Goal: Information Seeking & Learning: Learn about a topic

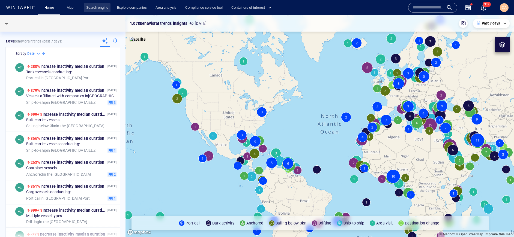
click at [95, 7] on link "Search engine" at bounding box center [97, 8] width 26 height 10
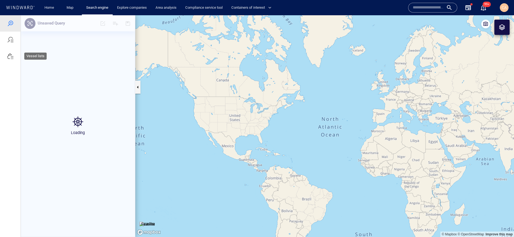
click at [12, 58] on div at bounding box center [10, 56] width 7 height 7
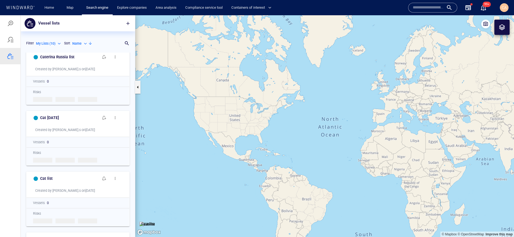
scroll to position [424, 0]
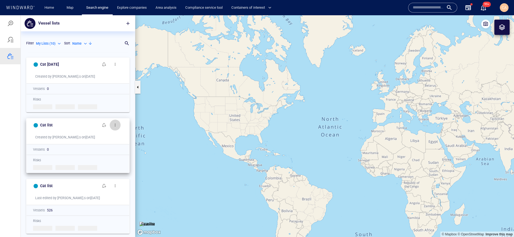
click at [115, 125] on span "button" at bounding box center [115, 125] width 4 height 4
click at [126, 144] on p "Delete" at bounding box center [127, 142] width 11 height 7
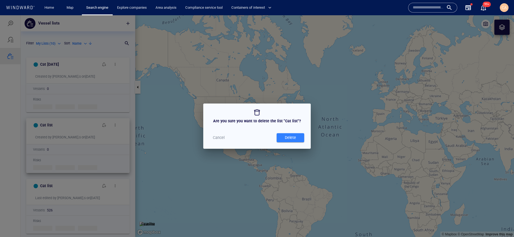
click at [285, 136] on div "Delete" at bounding box center [290, 137] width 13 height 9
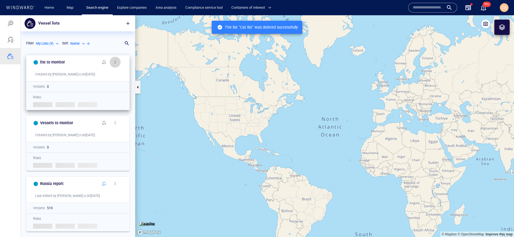
click at [116, 63] on span "button" at bounding box center [115, 62] width 4 height 4
click at [128, 81] on p "Delete" at bounding box center [127, 79] width 11 height 7
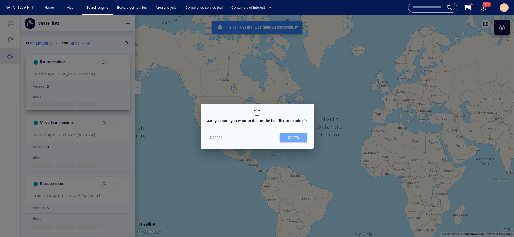
drag, startPoint x: 287, startPoint y: 139, endPoint x: 263, endPoint y: 125, distance: 28.0
click at [287, 139] on div "Delete" at bounding box center [293, 137] width 13 height 9
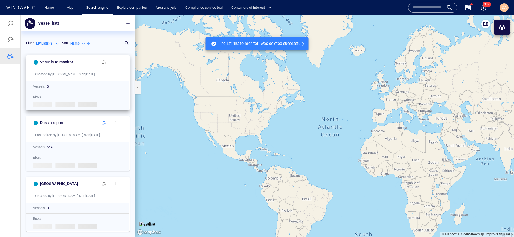
click at [115, 64] on span "button" at bounding box center [115, 62] width 4 height 4
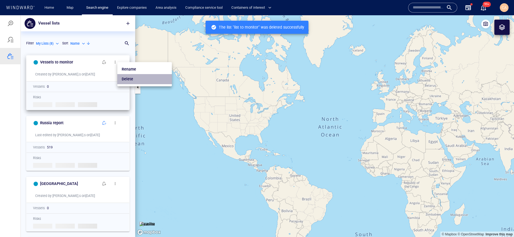
click at [143, 80] on li "Delete" at bounding box center [144, 79] width 55 height 10
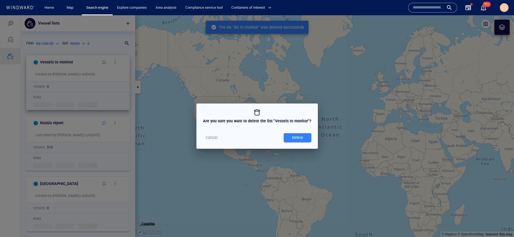
click at [294, 137] on div "Delete" at bounding box center [297, 137] width 13 height 9
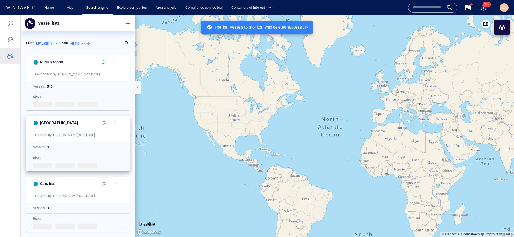
click at [116, 122] on span "button" at bounding box center [115, 123] width 4 height 4
click at [132, 141] on p "Delete" at bounding box center [127, 140] width 11 height 7
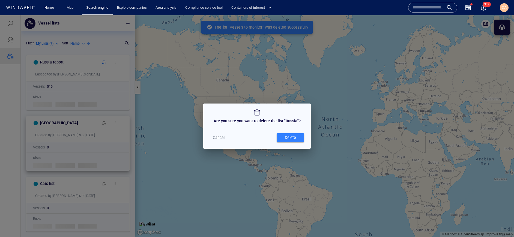
click at [280, 136] on span "Delete" at bounding box center [290, 137] width 22 height 7
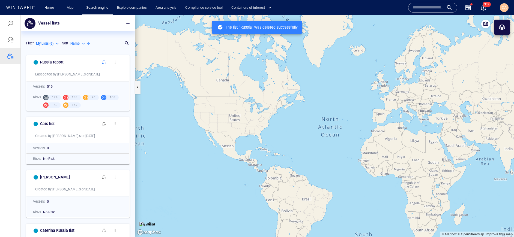
click at [114, 124] on span "button" at bounding box center [115, 124] width 4 height 4
click at [135, 142] on li "Delete" at bounding box center [144, 141] width 55 height 10
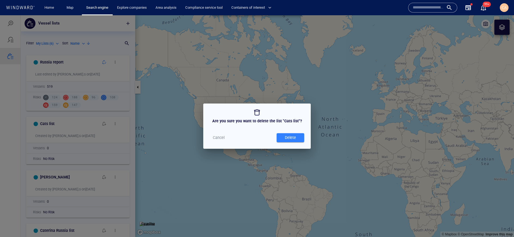
drag, startPoint x: 290, startPoint y: 139, endPoint x: 284, endPoint y: 138, distance: 5.5
click at [290, 139] on div "Delete" at bounding box center [290, 137] width 13 height 9
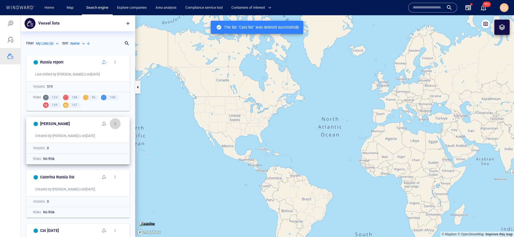
click at [115, 124] on span "button" at bounding box center [115, 124] width 4 height 4
click at [130, 141] on p "Delete" at bounding box center [127, 140] width 11 height 7
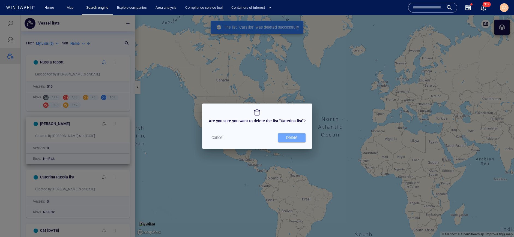
drag, startPoint x: 291, startPoint y: 139, endPoint x: 200, endPoint y: 128, distance: 91.5
click at [291, 139] on div "Delete" at bounding box center [291, 137] width 13 height 9
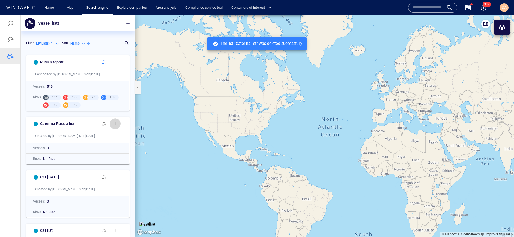
click at [115, 125] on span "button" at bounding box center [115, 124] width 4 height 4
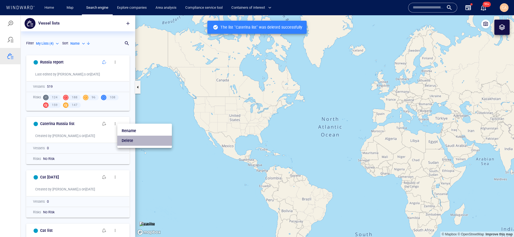
click at [147, 139] on li "Delete" at bounding box center [144, 141] width 55 height 10
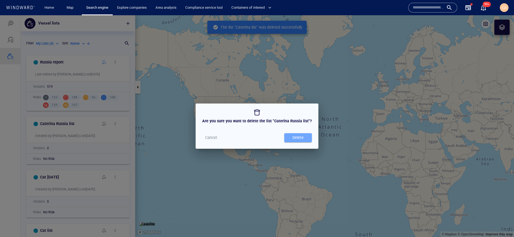
drag, startPoint x: 302, startPoint y: 137, endPoint x: 159, endPoint y: 141, distance: 142.5
click at [302, 137] on div "Delete" at bounding box center [297, 137] width 13 height 9
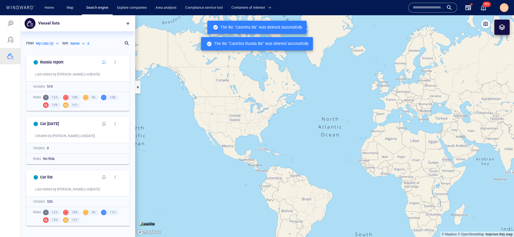
click at [116, 125] on span "button" at bounding box center [115, 124] width 4 height 4
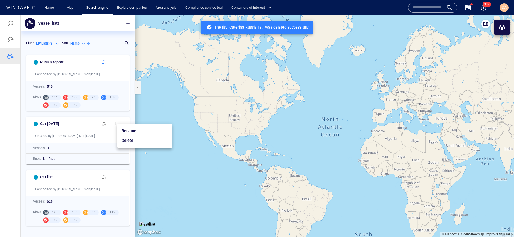
click at [137, 141] on li "Delete" at bounding box center [144, 141] width 55 height 10
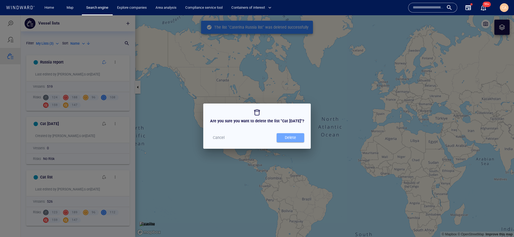
click at [285, 137] on div "Delete" at bounding box center [290, 137] width 13 height 9
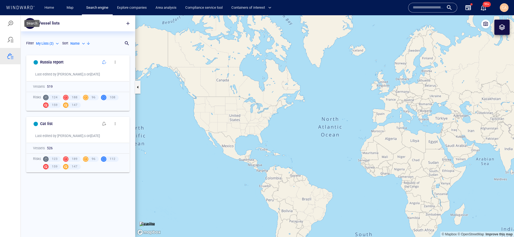
click at [11, 24] on div at bounding box center [10, 23] width 7 height 7
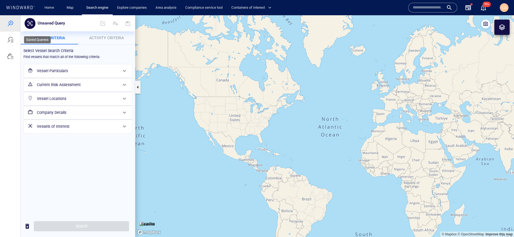
click at [13, 42] on div at bounding box center [10, 40] width 7 height 7
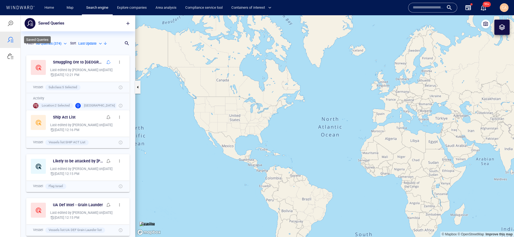
scroll to position [185, 114]
click at [12, 58] on div at bounding box center [10, 56] width 7 height 7
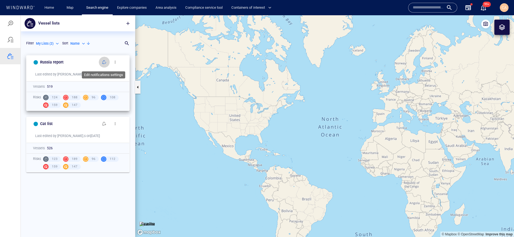
click at [105, 64] on span "button" at bounding box center [104, 62] width 4 height 4
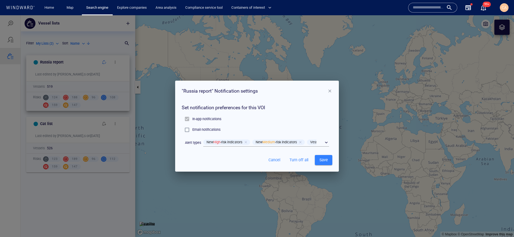
click at [330, 92] on span "button" at bounding box center [329, 91] width 5 height 5
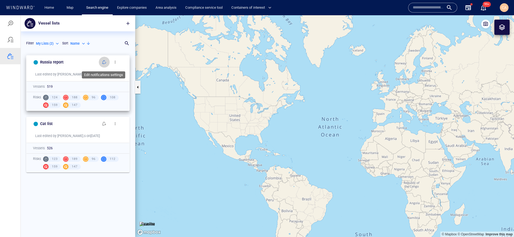
click at [105, 64] on span "button" at bounding box center [104, 62] width 4 height 4
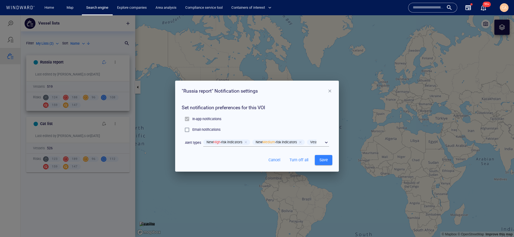
drag, startPoint x: 332, startPoint y: 91, endPoint x: 249, endPoint y: 86, distance: 83.0
click at [332, 91] on span "button" at bounding box center [329, 91] width 5 height 5
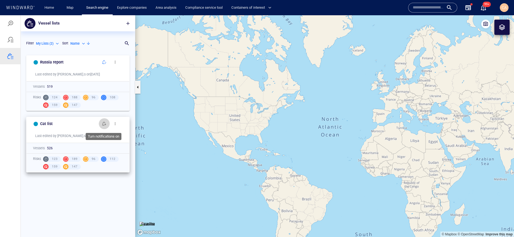
click at [104, 125] on span "button" at bounding box center [104, 124] width 4 height 4
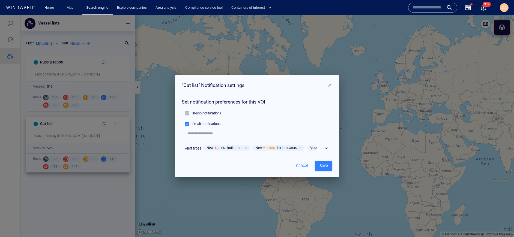
drag, startPoint x: 193, startPoint y: 134, endPoint x: 212, endPoint y: 136, distance: 19.4
click at [212, 136] on input "text" at bounding box center [258, 133] width 142 height 7
click at [303, 169] on span "Cancel" at bounding box center [301, 166] width 13 height 7
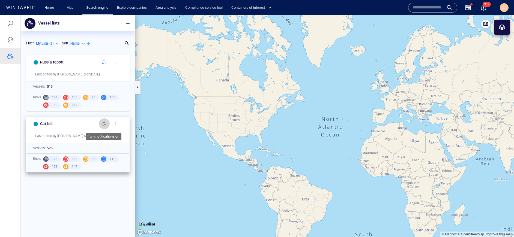
click at [106, 125] on span "button" at bounding box center [104, 124] width 4 height 4
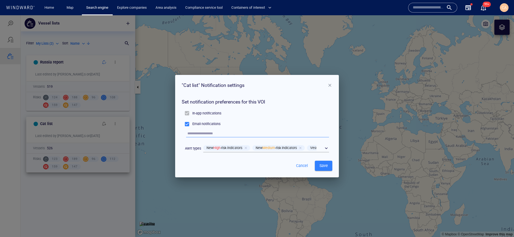
click at [329, 86] on span "button" at bounding box center [329, 85] width 5 height 5
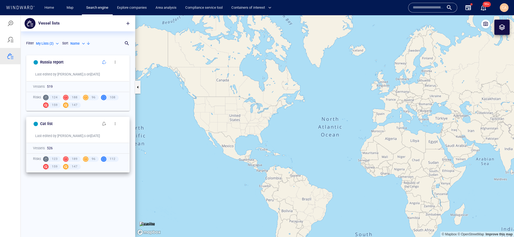
click at [57, 42] on div "My Lists ( 2 )" at bounding box center [48, 43] width 24 height 5
click at [48, 60] on p "My Lists ( 2 )" at bounding box center [48, 60] width 17 height 5
click at [58, 43] on div "My Lists ( 2 )" at bounding box center [48, 43] width 24 height 5
click at [56, 68] on p "Team Lists ( 194 )" at bounding box center [52, 68] width 25 height 5
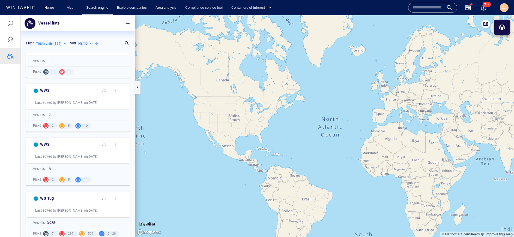
scroll to position [0, 0]
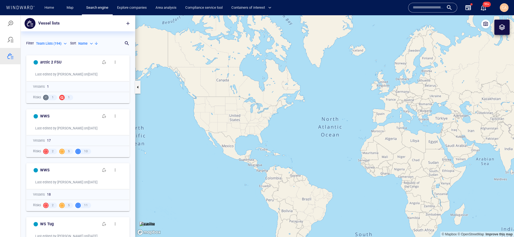
click at [64, 44] on div "Team Lists ( 194 )" at bounding box center [52, 43] width 32 height 5
click at [59, 76] on p "System Lists ( 32 )" at bounding box center [53, 76] width 26 height 5
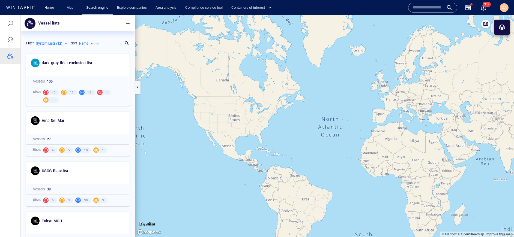
click at [67, 43] on div "System Lists ( 32 )" at bounding box center [52, 43] width 33 height 5
click at [58, 69] on p "Team Lists ( 194 )" at bounding box center [52, 68] width 25 height 5
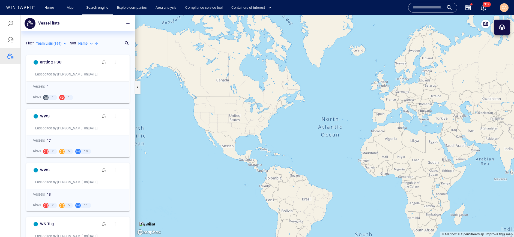
scroll to position [1, 0]
click at [66, 44] on div "Team Lists ( 194 )" at bounding box center [52, 43] width 32 height 5
click at [53, 63] on li "My Lists ( 2 )" at bounding box center [53, 60] width 35 height 8
type input "*******"
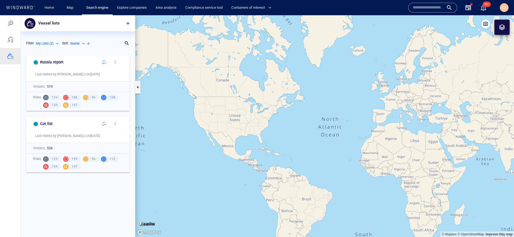
click at [59, 43] on div "My Lists ( 2 )" at bounding box center [48, 43] width 24 height 5
click at [86, 54] on div at bounding box center [257, 126] width 514 height 222
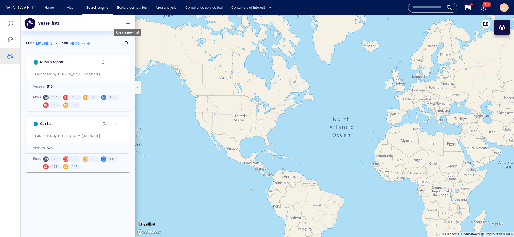
click at [129, 23] on span "button" at bounding box center [127, 23] width 5 height 5
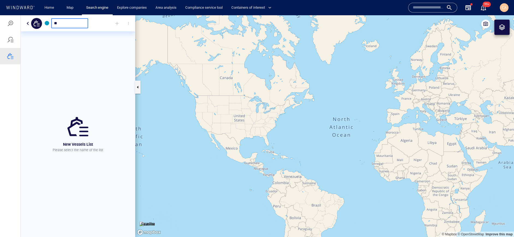
type input "*"
type input "**********"
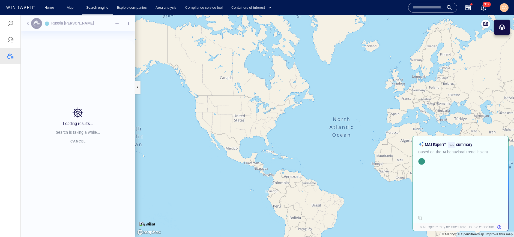
scroll to position [185, 114]
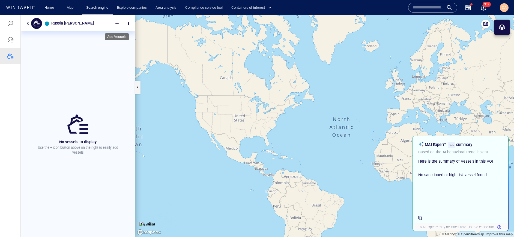
click at [118, 23] on div at bounding box center [117, 23] width 12 height 12
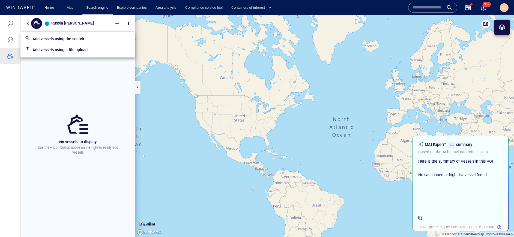
click at [76, 51] on p "Add vessels using a file upload" at bounding box center [81, 50] width 98 height 7
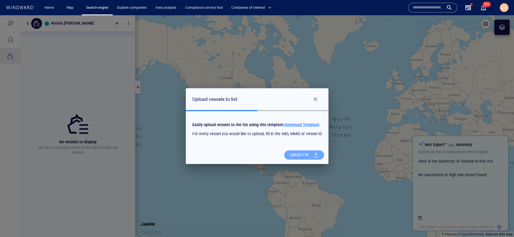
click at [311, 156] on div at bounding box center [316, 155] width 10 height 10
click at [0, 15] on input "Upload File" at bounding box center [0, 15] width 0 height 0
click at [315, 100] on span "Close" at bounding box center [315, 99] width 7 height 7
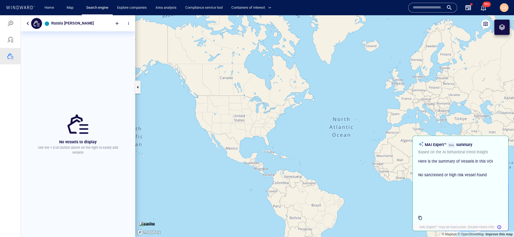
click at [26, 24] on button "button" at bounding box center [28, 23] width 7 height 7
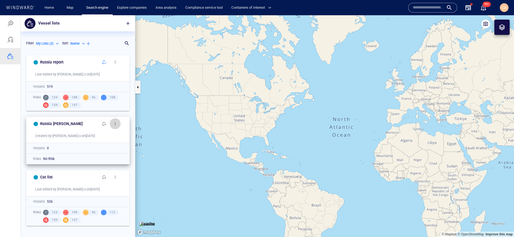
click at [115, 124] on span "button" at bounding box center [115, 124] width 4 height 4
click at [107, 129] on div at bounding box center [257, 126] width 514 height 222
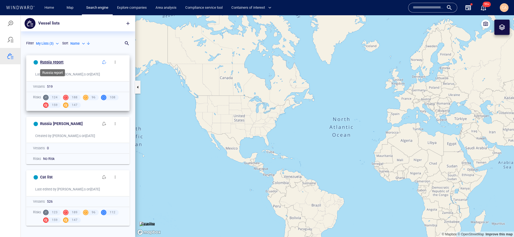
click at [53, 63] on h6 "Russia report" at bounding box center [51, 62] width 23 height 7
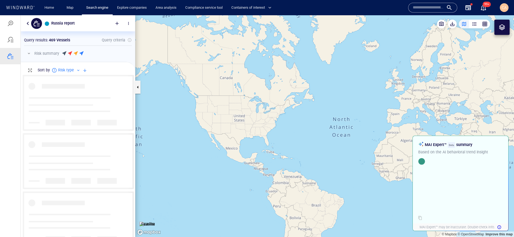
scroll to position [0, 0]
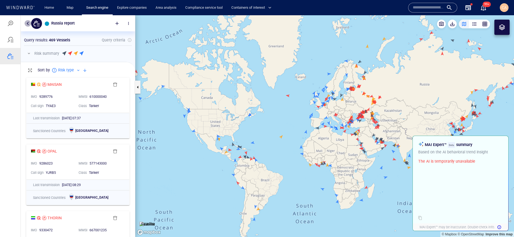
click at [28, 25] on button "button" at bounding box center [28, 23] width 7 height 7
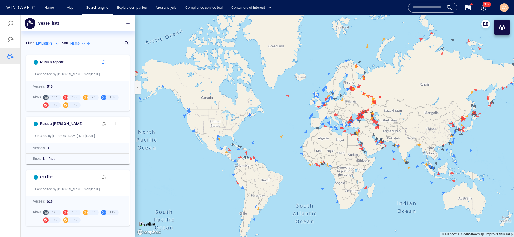
scroll to position [185, 114]
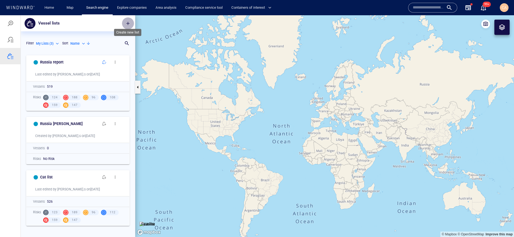
click at [129, 25] on span "button" at bounding box center [127, 23] width 5 height 5
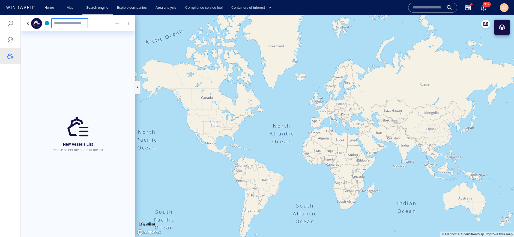
click at [26, 24] on button "button" at bounding box center [28, 23] width 7 height 7
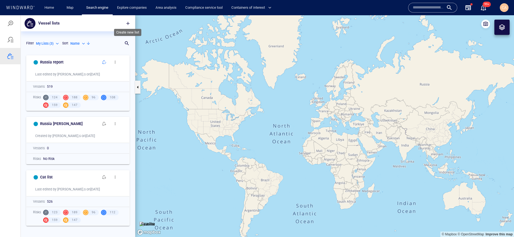
click at [125, 26] on span "button" at bounding box center [127, 23] width 5 height 5
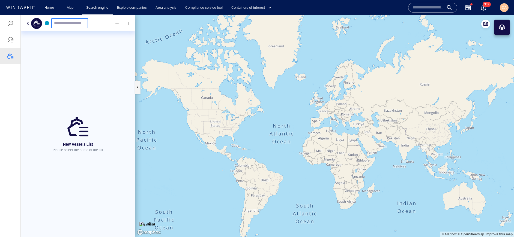
click at [26, 21] on button "button" at bounding box center [28, 23] width 7 height 7
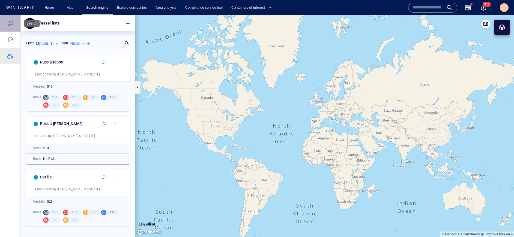
click at [11, 23] on div at bounding box center [10, 23] width 7 height 7
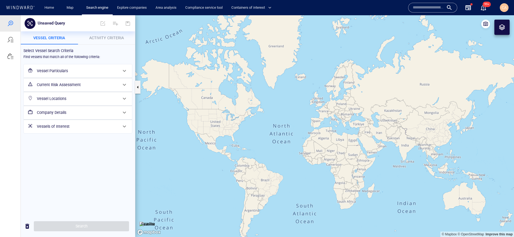
click at [49, 127] on h6 "Vessels of Interest" at bounding box center [77, 126] width 81 height 7
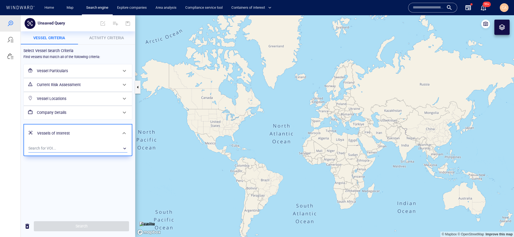
click at [57, 149] on div "​" at bounding box center [77, 149] width 99 height 8
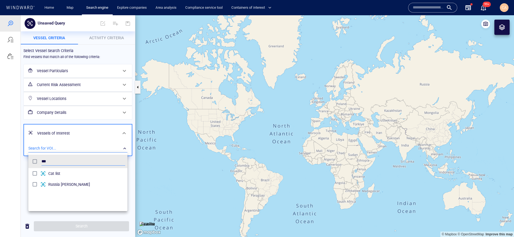
scroll to position [55, 99]
type input "*****"
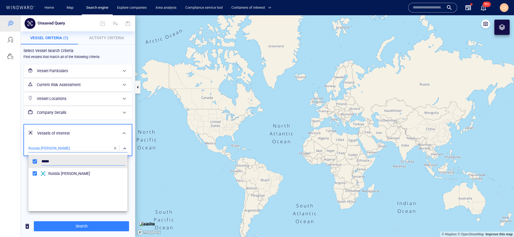
drag, startPoint x: 8, startPoint y: 141, endPoint x: 36, endPoint y: 152, distance: 30.2
click at [8, 141] on div at bounding box center [257, 126] width 514 height 222
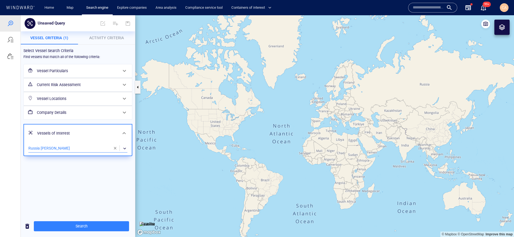
click at [116, 149] on span "button" at bounding box center [115, 148] width 4 height 4
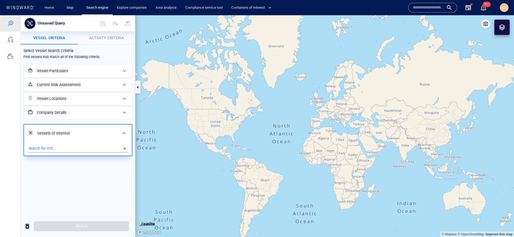
click at [93, 149] on div "​" at bounding box center [77, 149] width 99 height 8
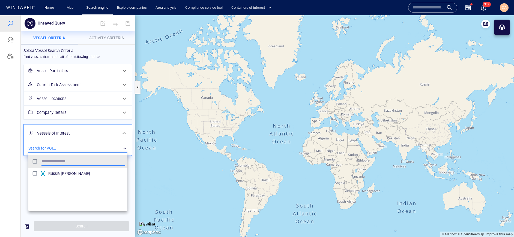
scroll to position [55, 99]
type input "****"
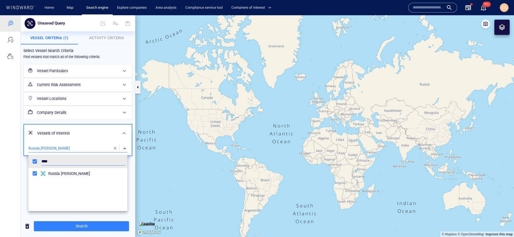
click at [13, 163] on div at bounding box center [257, 126] width 514 height 222
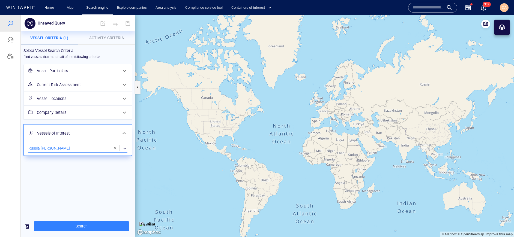
drag, startPoint x: 100, startPoint y: 37, endPoint x: 86, endPoint y: 36, distance: 13.6
click at [100, 37] on span "Activity Criteria" at bounding box center [106, 38] width 35 height 4
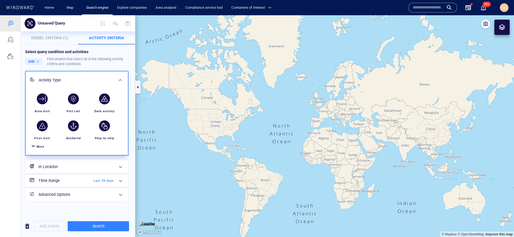
click at [51, 37] on span "Vessel Criteria (1)" at bounding box center [49, 38] width 37 height 4
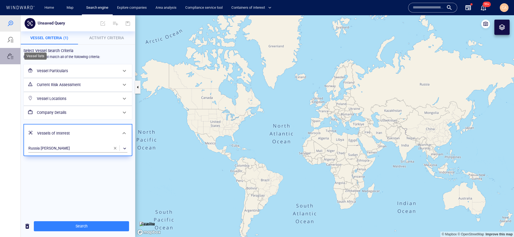
click at [10, 58] on div at bounding box center [10, 56] width 7 height 7
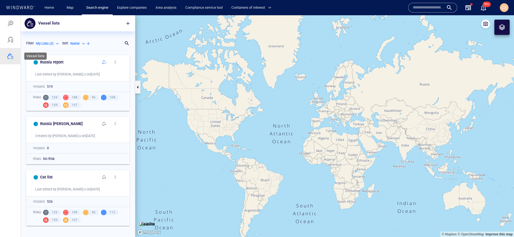
scroll to position [185, 114]
click at [11, 24] on div at bounding box center [10, 23] width 7 height 7
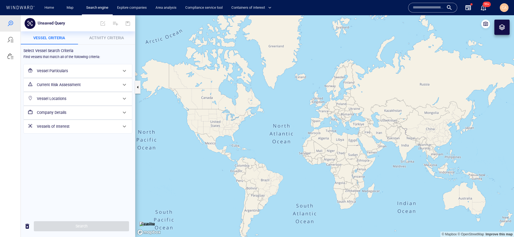
click at [121, 128] on span at bounding box center [124, 126] width 7 height 7
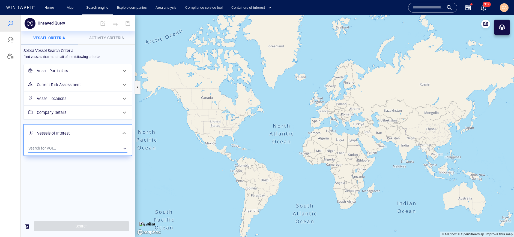
click at [84, 148] on div "​" at bounding box center [77, 149] width 99 height 8
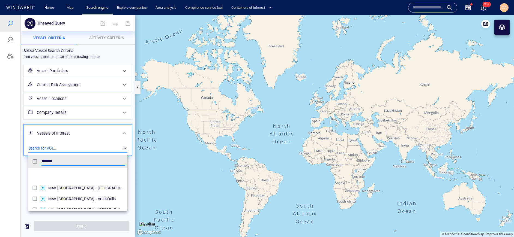
scroll to position [68, 0]
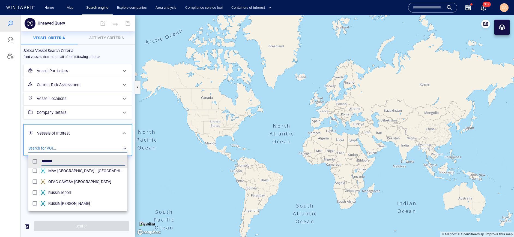
type input "******"
drag, startPoint x: 9, startPoint y: 54, endPoint x: 11, endPoint y: 47, distance: 7.7
click at [9, 53] on div at bounding box center [257, 126] width 514 height 222
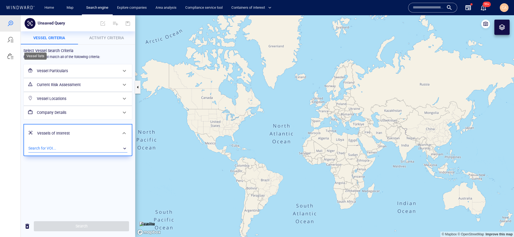
drag, startPoint x: 9, startPoint y: 58, endPoint x: 17, endPoint y: 35, distance: 24.8
click at [9, 58] on div at bounding box center [10, 56] width 7 height 7
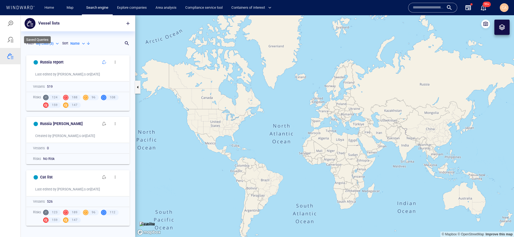
scroll to position [185, 114]
click at [12, 23] on div at bounding box center [10, 23] width 7 height 7
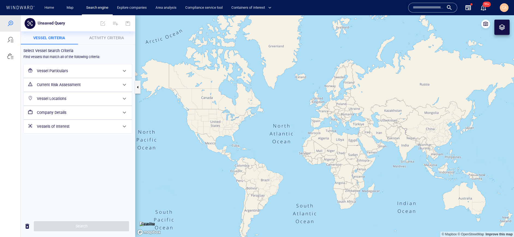
click at [125, 127] on span at bounding box center [124, 126] width 7 height 7
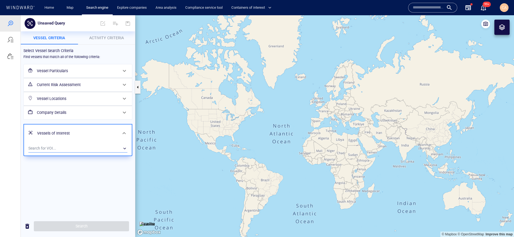
click at [80, 145] on div "​" at bounding box center [77, 149] width 99 height 8
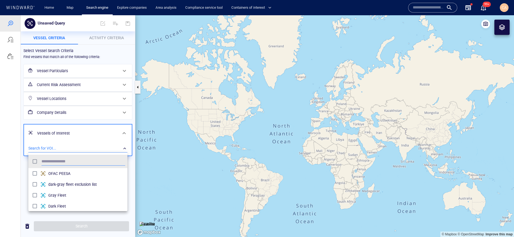
scroll to position [55, 99]
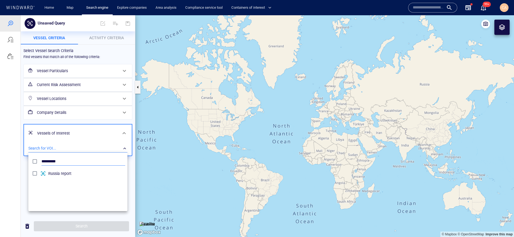
type input "*********"
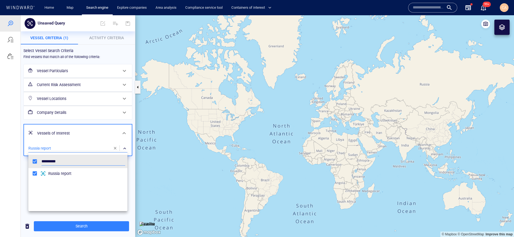
click at [17, 167] on div at bounding box center [257, 126] width 514 height 222
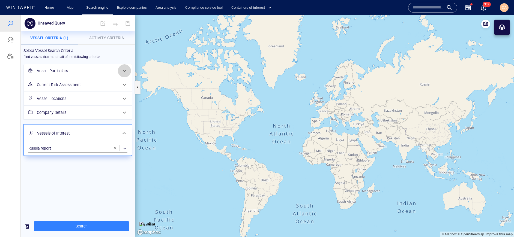
click at [123, 70] on span at bounding box center [124, 71] width 7 height 7
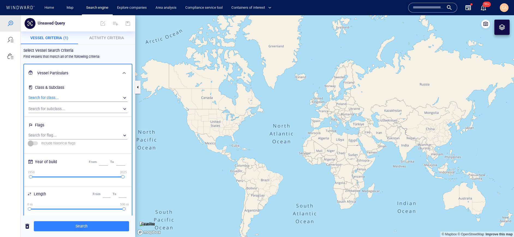
click at [73, 97] on div "​" at bounding box center [77, 98] width 99 height 8
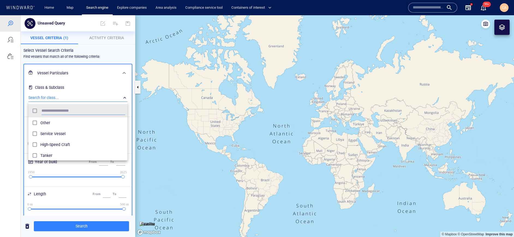
scroll to position [55, 99]
type input "**"
click at [5, 113] on div at bounding box center [257, 126] width 514 height 222
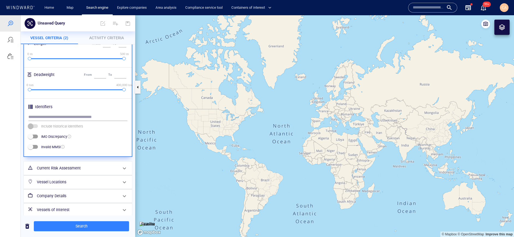
scroll to position [155, 0]
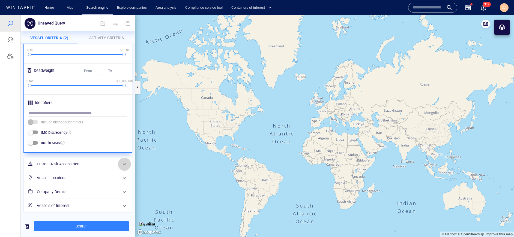
click at [124, 165] on span at bounding box center [124, 164] width 7 height 7
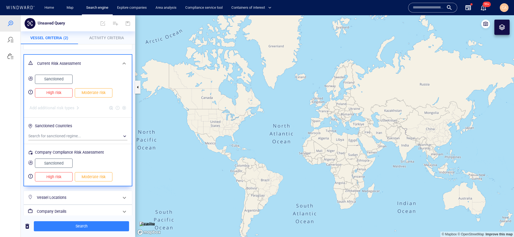
scroll to position [47, 0]
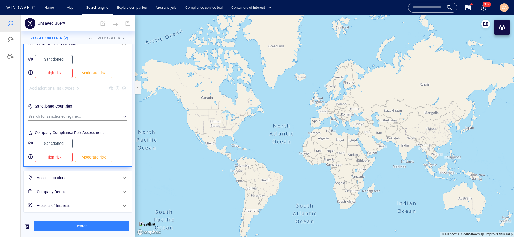
click at [126, 179] on span at bounding box center [124, 178] width 7 height 7
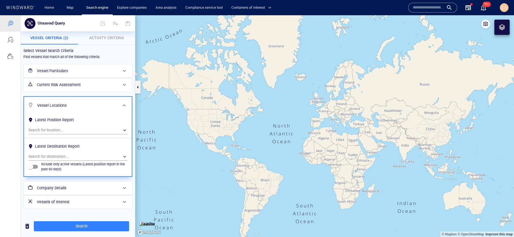
scroll to position [0, 0]
click at [44, 155] on div "​" at bounding box center [77, 157] width 99 height 8
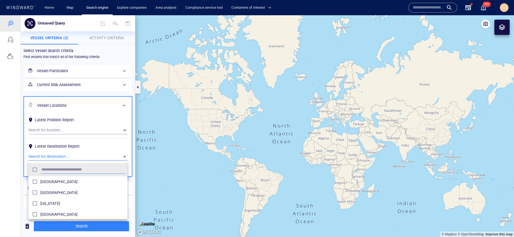
scroll to position [55, 99]
type input "*****"
click at [11, 154] on div at bounding box center [257, 126] width 514 height 222
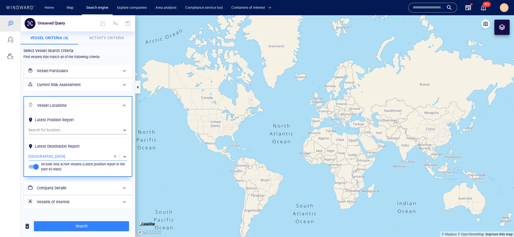
click at [127, 105] on span at bounding box center [124, 105] width 7 height 7
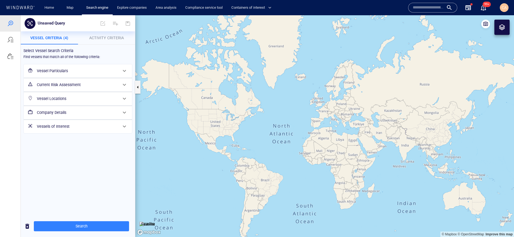
click at [124, 114] on span at bounding box center [124, 112] width 7 height 7
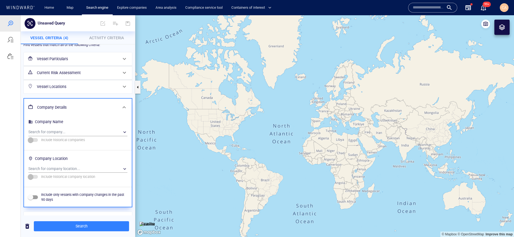
scroll to position [25, 0]
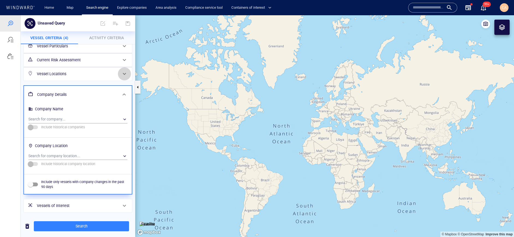
click at [121, 73] on span at bounding box center [124, 74] width 7 height 7
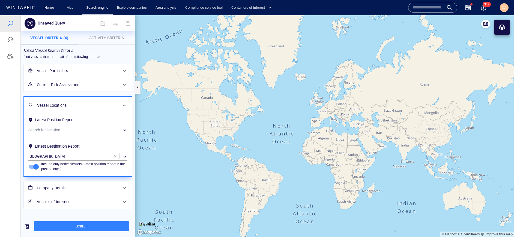
scroll to position [0, 0]
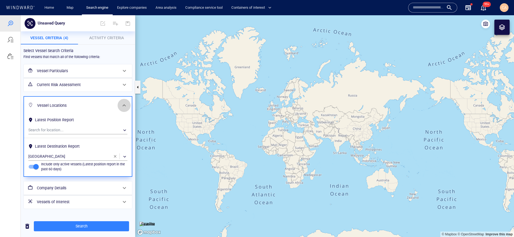
drag, startPoint x: 125, startPoint y: 106, endPoint x: 132, endPoint y: 111, distance: 8.6
click at [125, 106] on span at bounding box center [124, 105] width 7 height 7
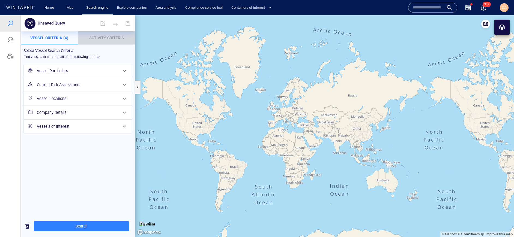
click at [108, 38] on span "Activity Criteria" at bounding box center [106, 38] width 35 height 4
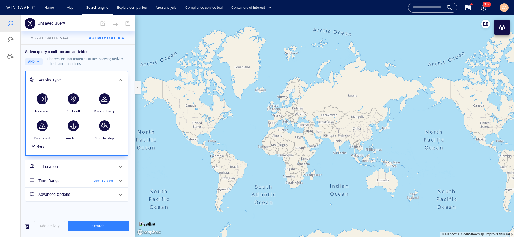
click at [35, 148] on div at bounding box center [33, 147] width 7 height 8
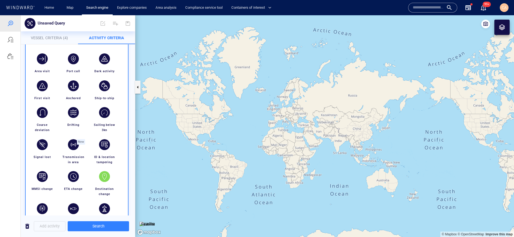
scroll to position [35, 0]
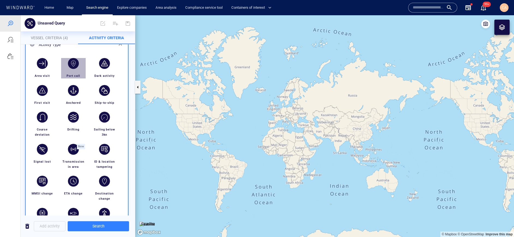
drag, startPoint x: 74, startPoint y: 64, endPoint x: 76, endPoint y: 68, distance: 4.8
click at [74, 64] on div "button" at bounding box center [73, 63] width 11 height 11
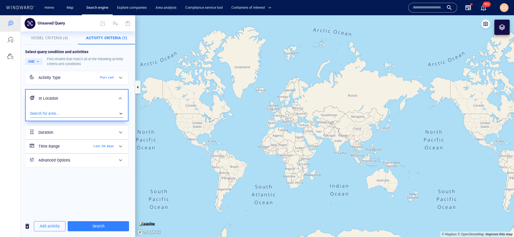
click at [82, 112] on div "​" at bounding box center [77, 114] width 94 height 8
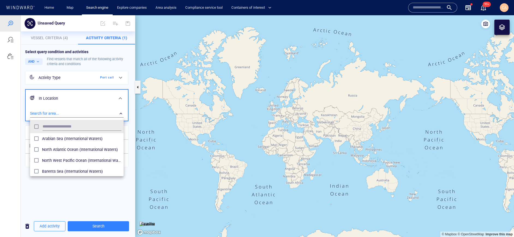
scroll to position [55, 94]
type input "*********"
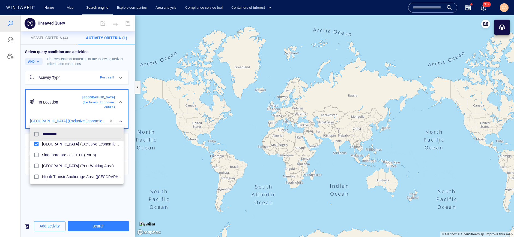
click at [60, 192] on div at bounding box center [257, 126] width 514 height 222
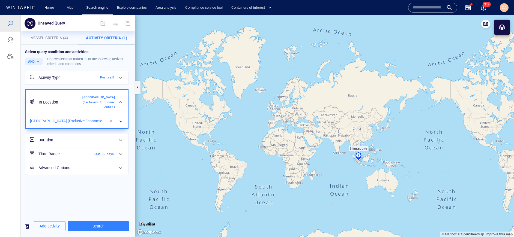
drag, startPoint x: 122, startPoint y: 156, endPoint x: 101, endPoint y: 156, distance: 21.0
click at [122, 156] on span at bounding box center [120, 154] width 7 height 7
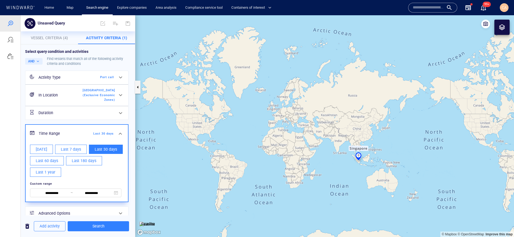
drag, startPoint x: 19, startPoint y: 107, endPoint x: 34, endPoint y: 90, distance: 23.2
click at [19, 107] on div at bounding box center [10, 126] width 21 height 222
click at [120, 134] on span at bounding box center [120, 134] width 7 height 7
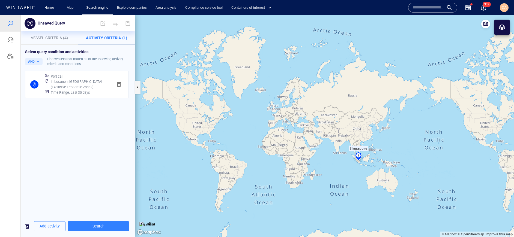
click at [69, 87] on h6 "In Location : Singapore (Exclusive Economic Zones)" at bounding box center [80, 84] width 58 height 11
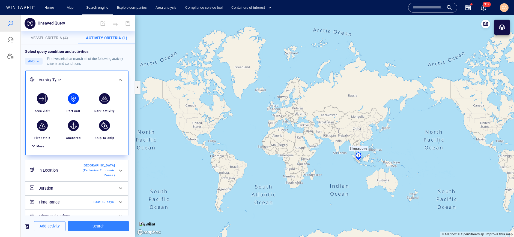
click at [57, 37] on span "Vessel Criteria (4)" at bounding box center [49, 38] width 37 height 4
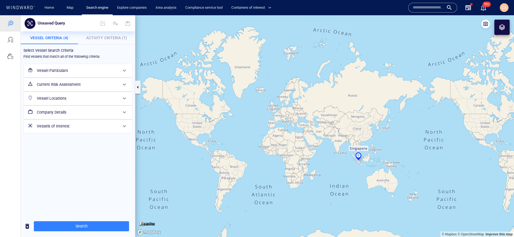
click at [110, 40] on p "Activity Criteria (1)" at bounding box center [106, 38] width 51 height 7
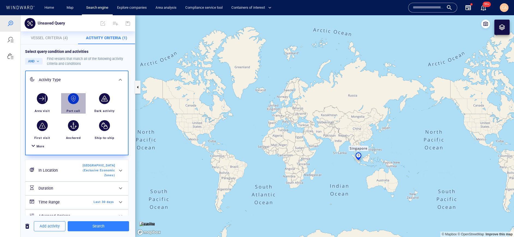
drag, startPoint x: 72, startPoint y: 100, endPoint x: 145, endPoint y: 100, distance: 72.8
click at [72, 100] on div "button" at bounding box center [73, 98] width 11 height 11
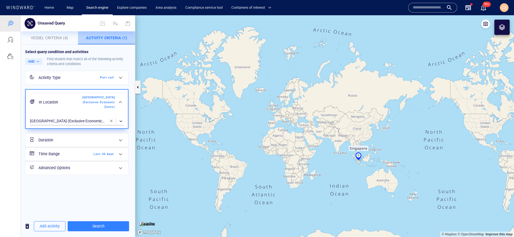
click at [106, 40] on span "Activity Criteria (1)" at bounding box center [106, 38] width 41 height 4
click at [125, 38] on span "Activity Criteria (1)" at bounding box center [106, 38] width 41 height 4
drag, startPoint x: 112, startPoint y: 121, endPoint x: 103, endPoint y: 64, distance: 57.9
click at [112, 121] on span "button" at bounding box center [111, 121] width 4 height 4
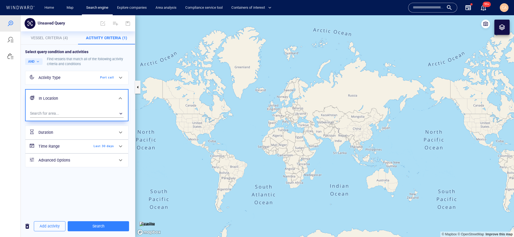
click at [116, 77] on div at bounding box center [120, 77] width 13 height 13
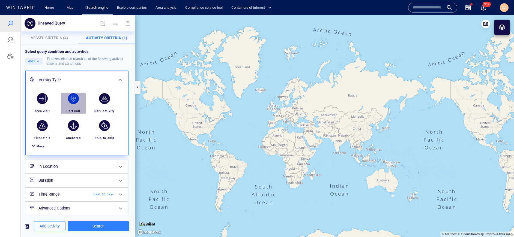
drag, startPoint x: 76, startPoint y: 100, endPoint x: 80, endPoint y: 108, distance: 8.8
click at [76, 100] on div "button" at bounding box center [73, 98] width 11 height 11
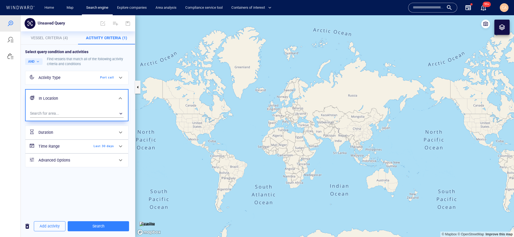
drag, startPoint x: 120, startPoint y: 80, endPoint x: 128, endPoint y: 81, distance: 7.5
click at [120, 80] on icon at bounding box center [120, 77] width 7 height 7
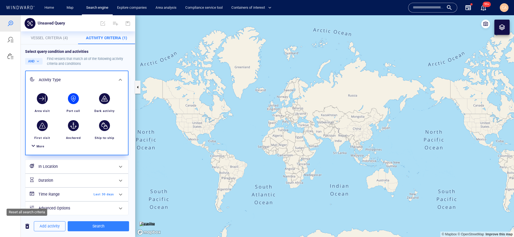
click at [26, 227] on span "button" at bounding box center [27, 226] width 7 height 7
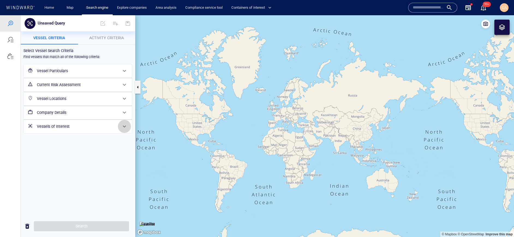
click at [122, 127] on span at bounding box center [124, 126] width 7 height 7
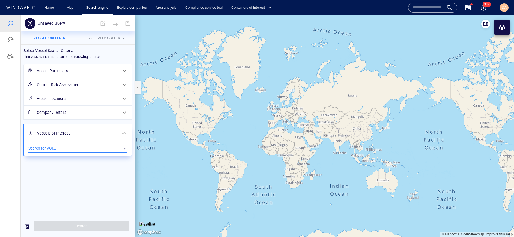
click at [67, 148] on div "​" at bounding box center [77, 149] width 99 height 8
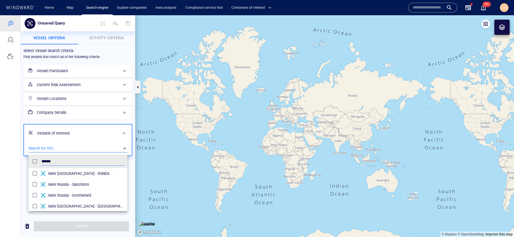
scroll to position [55, 99]
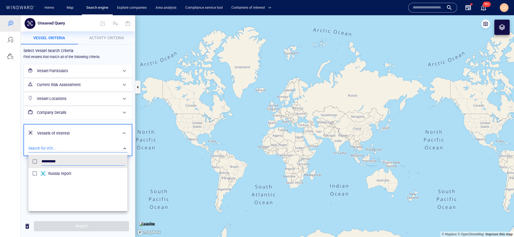
type input "*********"
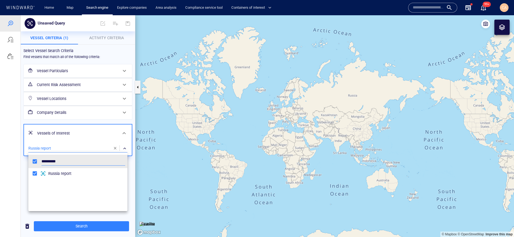
click at [10, 133] on div at bounding box center [257, 126] width 514 height 222
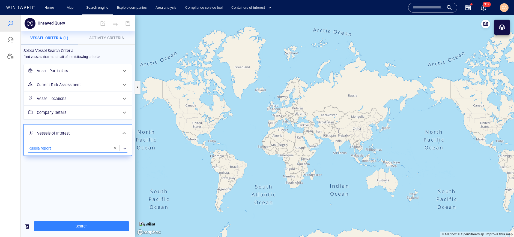
click at [105, 40] on span "Activity Criteria" at bounding box center [106, 38] width 35 height 4
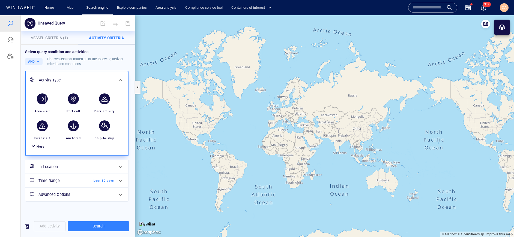
click at [39, 148] on span "More" at bounding box center [41, 147] width 8 height 4
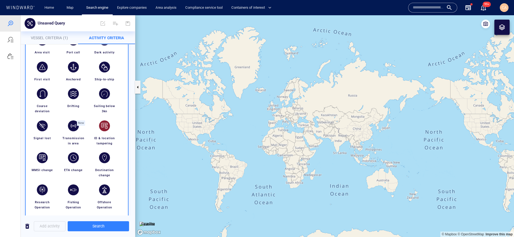
scroll to position [59, 0]
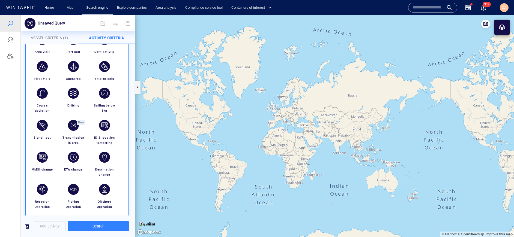
click at [53, 36] on span "Vessel Criteria (1)" at bounding box center [49, 38] width 37 height 4
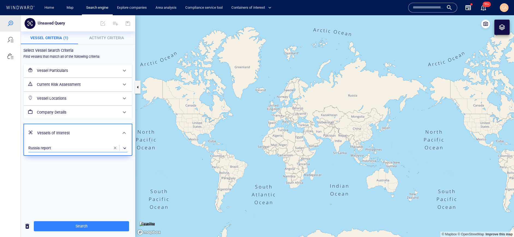
click at [60, 147] on div "​" at bounding box center [77, 148] width 99 height 8
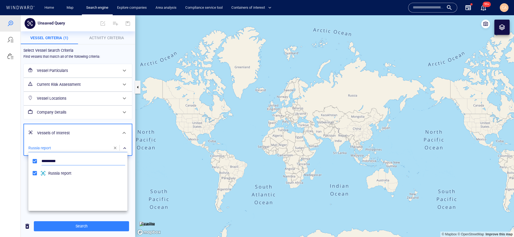
scroll to position [55, 99]
click at [22, 153] on div at bounding box center [257, 126] width 514 height 222
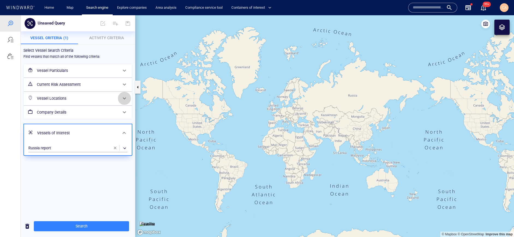
click at [126, 97] on span at bounding box center [124, 98] width 7 height 7
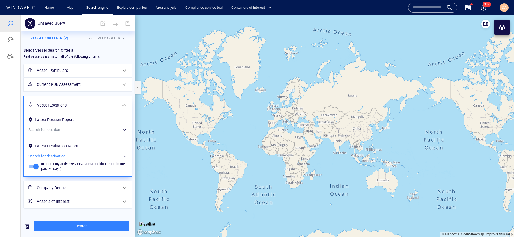
click at [65, 155] on div "​" at bounding box center [77, 156] width 99 height 8
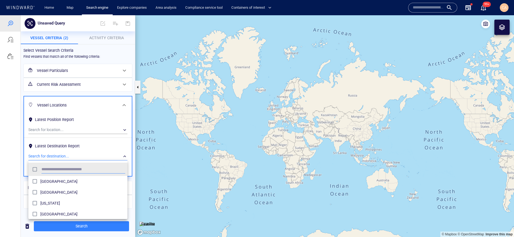
scroll to position [55, 99]
type input "*********"
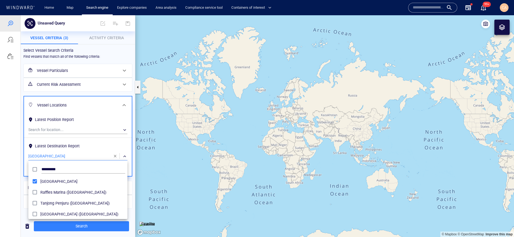
click at [18, 147] on div at bounding box center [257, 126] width 514 height 222
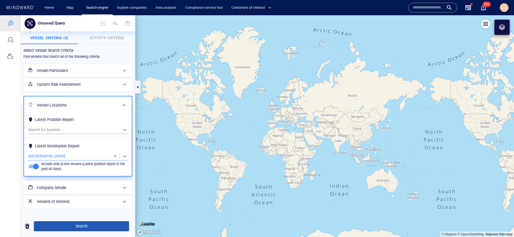
click at [81, 227] on span "Search" at bounding box center [81, 226] width 86 height 7
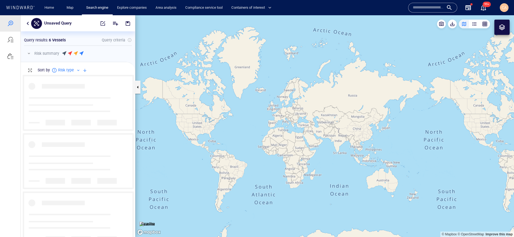
scroll to position [163, 114]
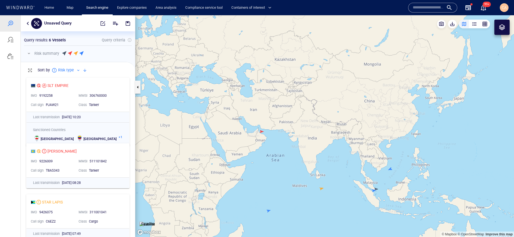
drag, startPoint x: 327, startPoint y: 204, endPoint x: 295, endPoint y: 162, distance: 52.2
click at [295, 162] on canvas "Map" at bounding box center [324, 126] width 379 height 222
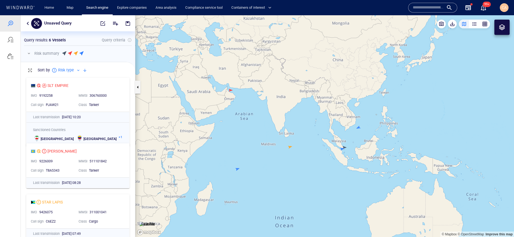
click at [290, 148] on canvas "Map" at bounding box center [324, 126] width 379 height 222
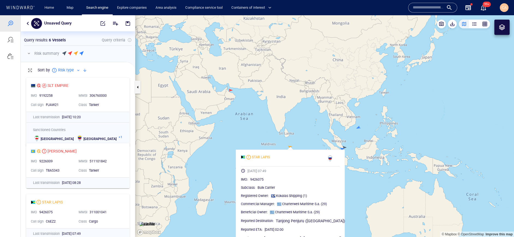
click at [364, 138] on canvas "Map" at bounding box center [324, 126] width 379 height 222
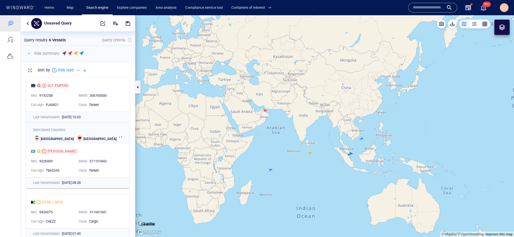
click at [29, 25] on button "button" at bounding box center [28, 23] width 7 height 7
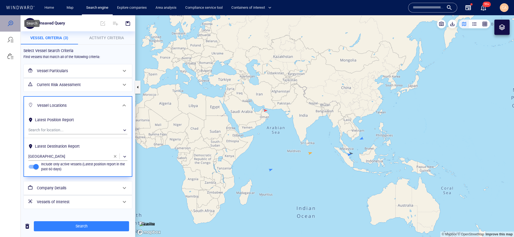
click at [10, 24] on div at bounding box center [10, 23] width 7 height 7
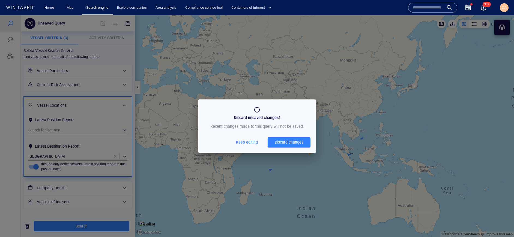
click at [273, 166] on div "Discard unsaved changes? Recent changes made to this query will not be saved. K…" at bounding box center [257, 126] width 514 height 222
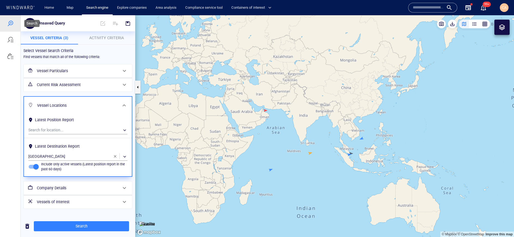
click at [12, 23] on div at bounding box center [10, 23] width 7 height 7
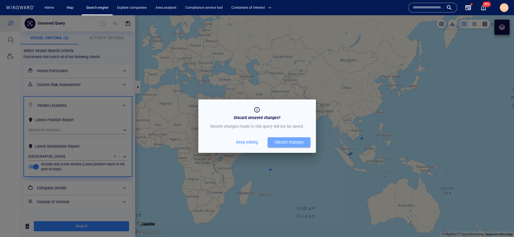
drag, startPoint x: 289, startPoint y: 143, endPoint x: 10, endPoint y: 26, distance: 302.5
click at [289, 143] on div "Discard changes" at bounding box center [289, 142] width 29 height 7
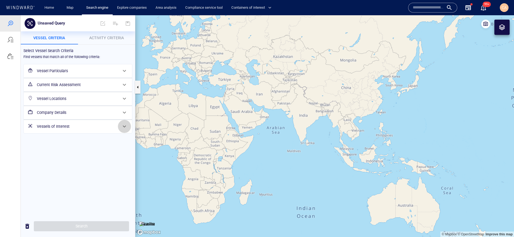
drag, startPoint x: 124, startPoint y: 127, endPoint x: 117, endPoint y: 126, distance: 6.8
click at [124, 127] on span at bounding box center [124, 126] width 7 height 7
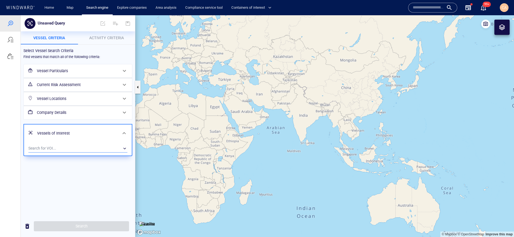
click at [75, 145] on div "​" at bounding box center [77, 149] width 99 height 8
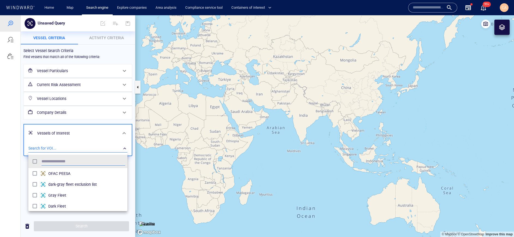
scroll to position [55, 99]
type input "**********"
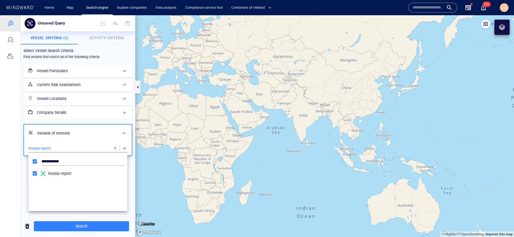
click at [11, 153] on div at bounding box center [257, 126] width 514 height 222
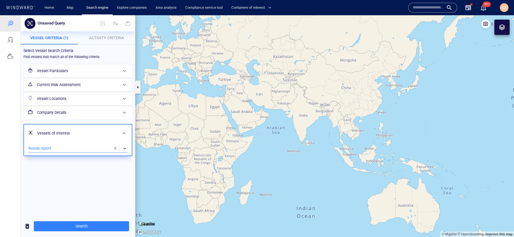
click at [114, 36] on span "Activity Criteria" at bounding box center [106, 38] width 35 height 4
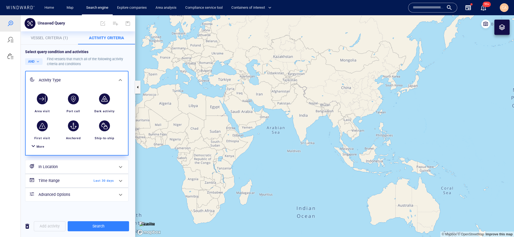
click at [41, 148] on span "More" at bounding box center [41, 147] width 8 height 4
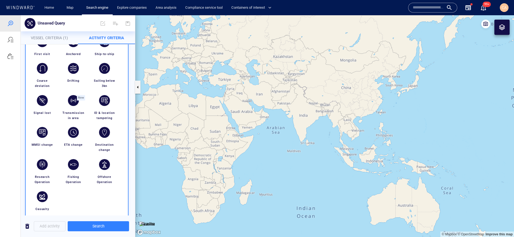
scroll to position [97, 0]
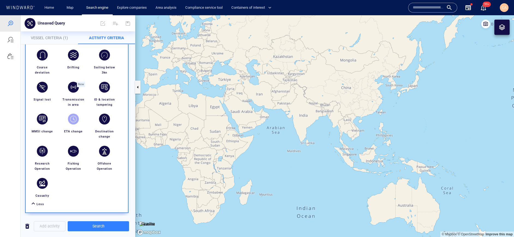
click at [75, 121] on div "button" at bounding box center [73, 119] width 11 height 11
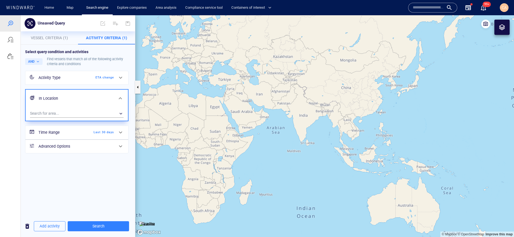
click at [116, 134] on div at bounding box center [120, 132] width 13 height 13
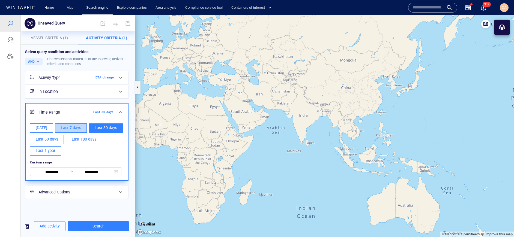
click at [77, 128] on span "Last 7 days" at bounding box center [71, 128] width 20 height 7
type input "**********"
drag, startPoint x: 13, startPoint y: 96, endPoint x: 17, endPoint y: 97, distance: 4.4
click at [13, 96] on div at bounding box center [10, 126] width 21 height 222
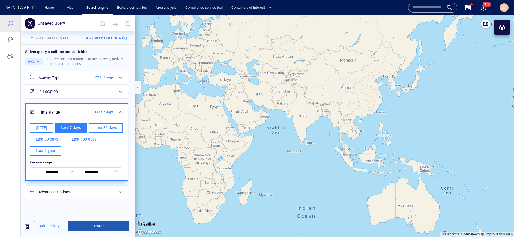
click at [104, 227] on span "Search" at bounding box center [98, 226] width 53 height 7
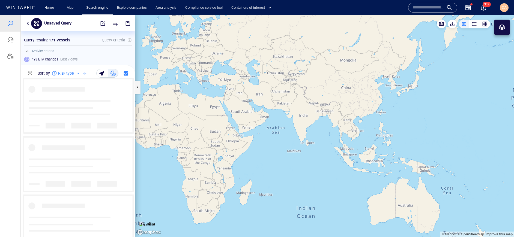
scroll to position [159, 114]
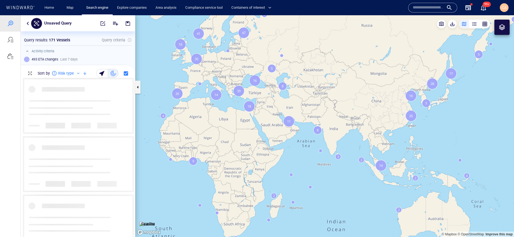
drag, startPoint x: 322, startPoint y: 180, endPoint x: 334, endPoint y: 188, distance: 14.3
click at [334, 188] on canvas "Map" at bounding box center [324, 126] width 379 height 222
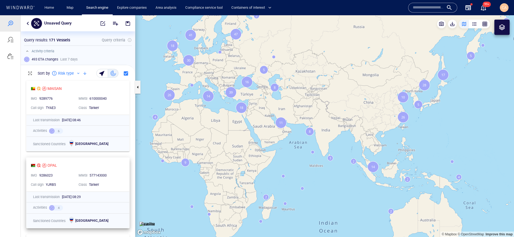
scroll to position [0, 0]
click at [128, 25] on span "button" at bounding box center [127, 23] width 5 height 5
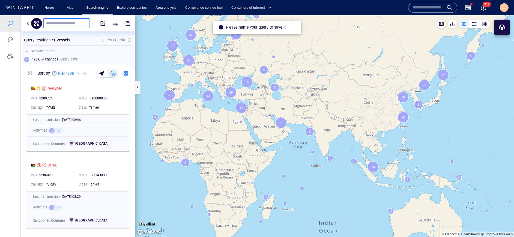
click at [57, 24] on input "text" at bounding box center [66, 23] width 41 height 5
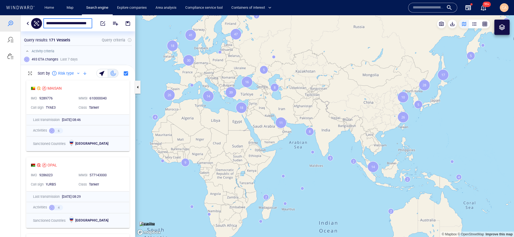
type input "**********"
click at [11, 41] on div at bounding box center [10, 40] width 7 height 7
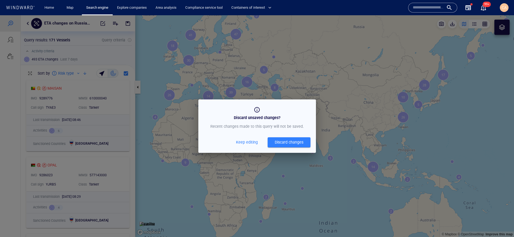
drag, startPoint x: 251, startPoint y: 143, endPoint x: 262, endPoint y: 140, distance: 11.7
click at [251, 143] on span "Keep editing" at bounding box center [247, 142] width 22 height 7
click at [277, 143] on div "Discard changes" at bounding box center [289, 142] width 29 height 7
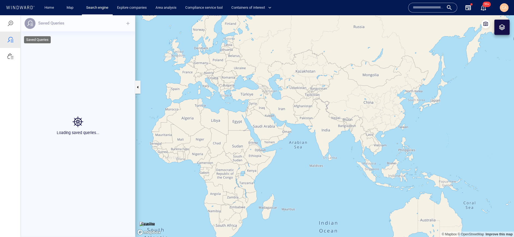
click at [8, 40] on div at bounding box center [10, 40] width 7 height 7
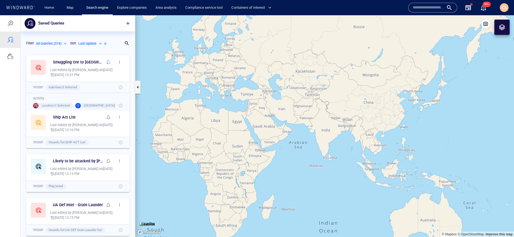
scroll to position [185, 114]
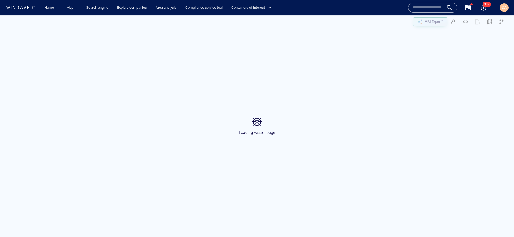
click at [501, 23] on div "Loading vessel page" at bounding box center [257, 126] width 514 height 222
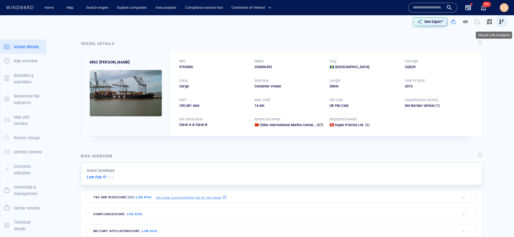
click at [501, 21] on span "button" at bounding box center [501, 21] width 5 height 5
click at [501, 23] on span "button" at bounding box center [501, 21] width 5 height 5
click at [504, 22] on span "button" at bounding box center [501, 21] width 5 height 5
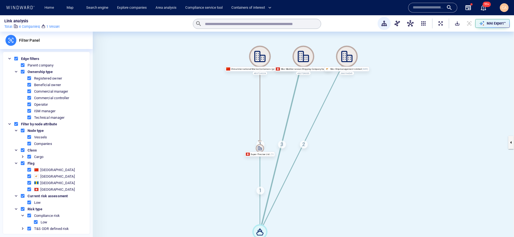
click at [413, 24] on span "button" at bounding box center [410, 23] width 7 height 7
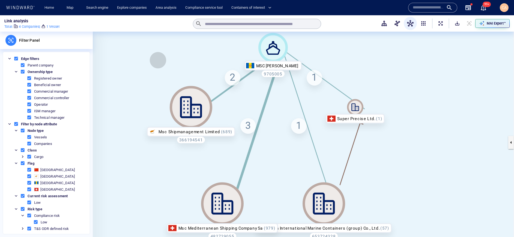
drag, startPoint x: 177, startPoint y: 65, endPoint x: 158, endPoint y: 60, distance: 19.4
click at [158, 60] on canvas at bounding box center [303, 143] width 421 height 222
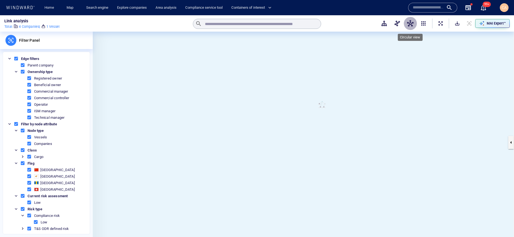
click at [414, 25] on button "button" at bounding box center [410, 23] width 13 height 13
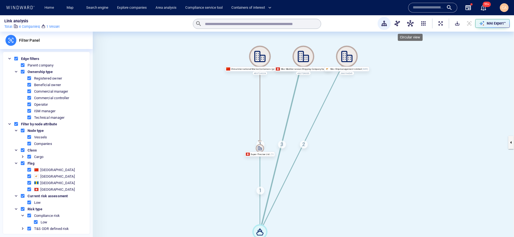
click at [408, 23] on span "button" at bounding box center [410, 23] width 7 height 7
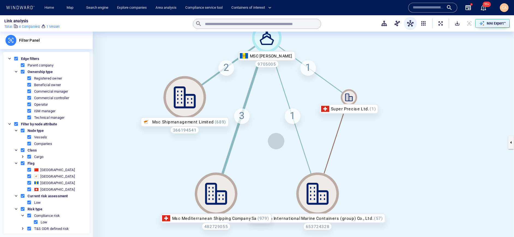
drag, startPoint x: 318, startPoint y: 161, endPoint x: 357, endPoint y: 140, distance: 44.1
click at [276, 141] on canvas at bounding box center [303, 143] width 421 height 222
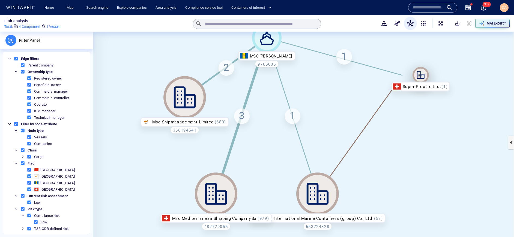
drag, startPoint x: 349, startPoint y: 98, endPoint x: 421, endPoint y: 74, distance: 75.7
click at [421, 74] on icon at bounding box center [420, 75] width 16 height 16
click at [349, 58] on div "1" at bounding box center [344, 56] width 16 height 16
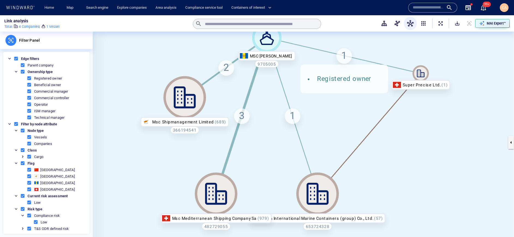
click at [293, 116] on div "1" at bounding box center [293, 117] width 16 height 16
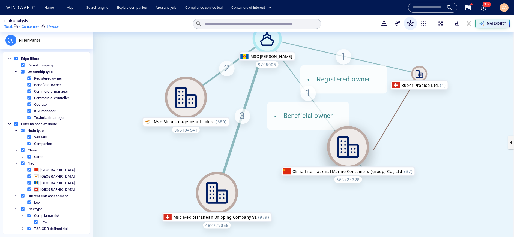
drag, startPoint x: 327, startPoint y: 193, endPoint x: 358, endPoint y: 147, distance: 55.3
click at [358, 147] on icon at bounding box center [348, 147] width 22 height 22
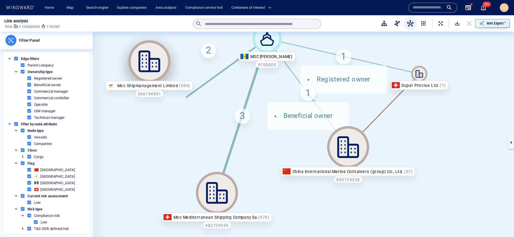
drag, startPoint x: 183, startPoint y: 89, endPoint x: 196, endPoint y: 82, distance: 15.5
click at [154, 63] on icon at bounding box center [149, 61] width 42 height 42
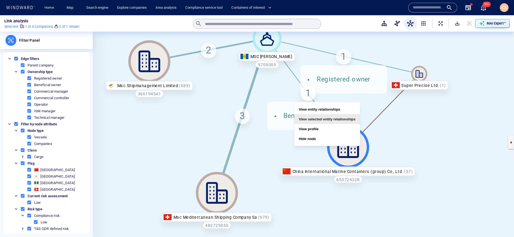
click at [340, 121] on button "View selected entity relationships" at bounding box center [326, 119] width 65 height 10
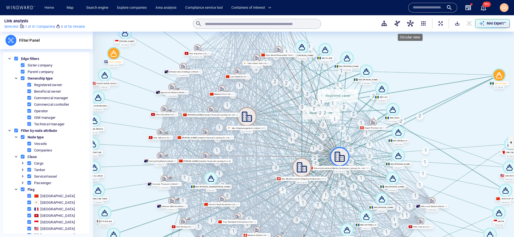
click at [409, 20] on span "button" at bounding box center [410, 23] width 7 height 7
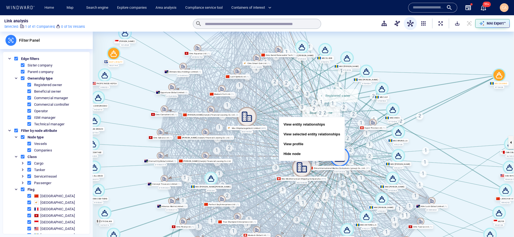
drag, startPoint x: 312, startPoint y: 151, endPoint x: 362, endPoint y: 151, distance: 50.2
click at [311, 151] on button "Hide node" at bounding box center [311, 154] width 65 height 10
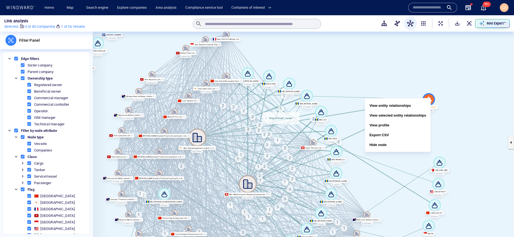
click at [366, 66] on canvas at bounding box center [303, 143] width 421 height 222
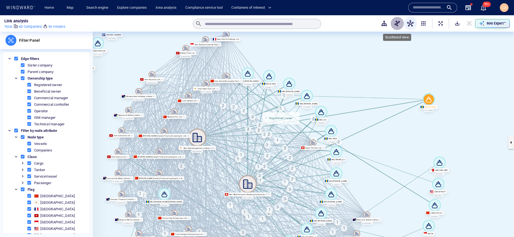
click at [393, 25] on button "button" at bounding box center [397, 23] width 13 height 13
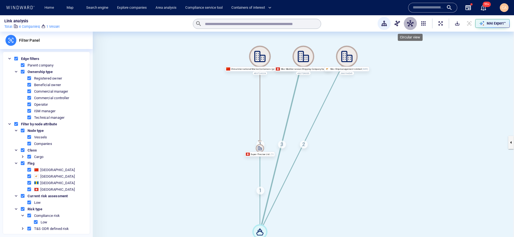
click at [406, 23] on button "button" at bounding box center [410, 23] width 13 height 13
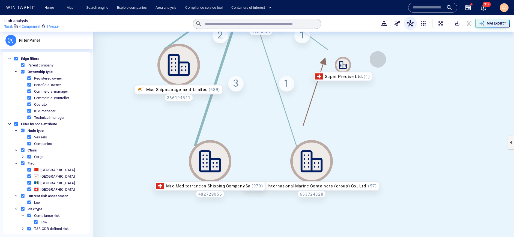
drag, startPoint x: 442, startPoint y: 131, endPoint x: 383, endPoint y: 185, distance: 79.9
click at [393, 75] on canvas at bounding box center [303, 143] width 421 height 222
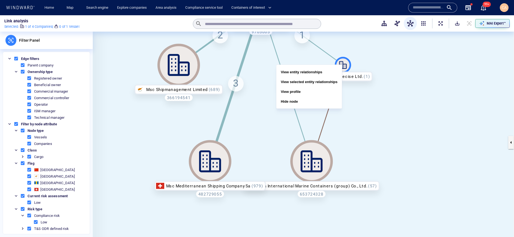
click at [348, 66] on icon at bounding box center [343, 65] width 16 height 16
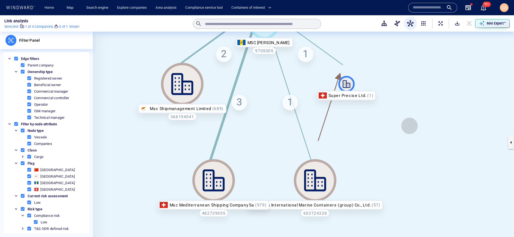
drag, startPoint x: 412, startPoint y: 139, endPoint x: 413, endPoint y: 146, distance: 7.0
click at [413, 146] on canvas at bounding box center [303, 143] width 421 height 222
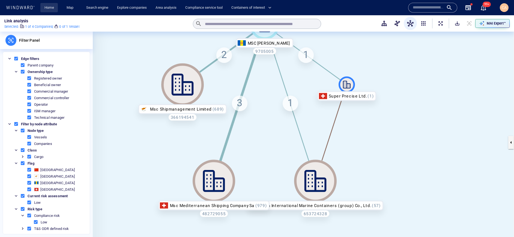
click at [53, 11] on link "Home" at bounding box center [49, 8] width 14 height 10
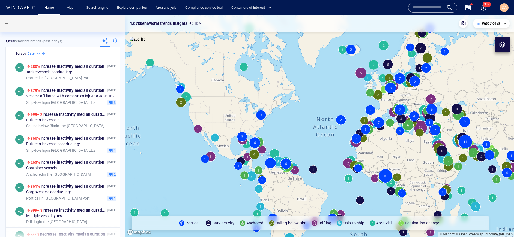
drag, startPoint x: 422, startPoint y: 8, endPoint x: 409, endPoint y: 12, distance: 13.0
click at [422, 8] on input "text" at bounding box center [428, 8] width 31 height 8
